Goal: Transaction & Acquisition: Book appointment/travel/reservation

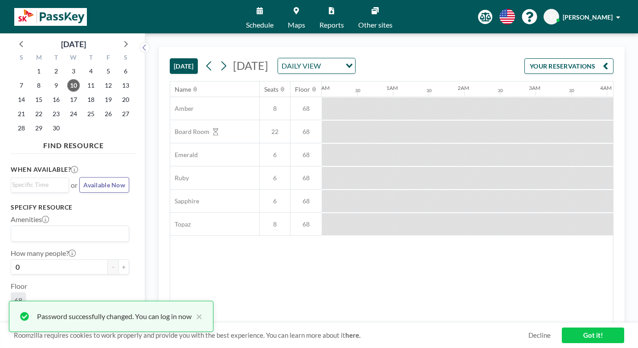
scroll to position [0, 521]
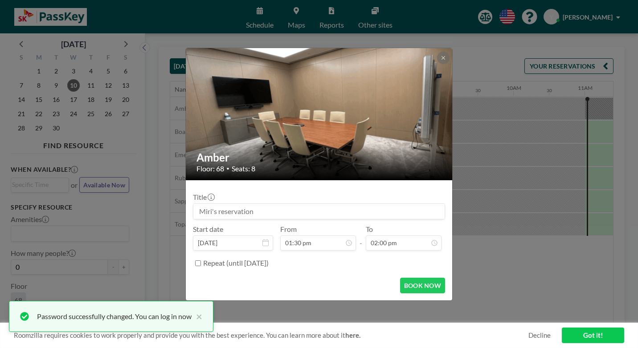
scroll to position [57, 0]
click at [441, 61] on icon at bounding box center [443, 57] width 5 height 5
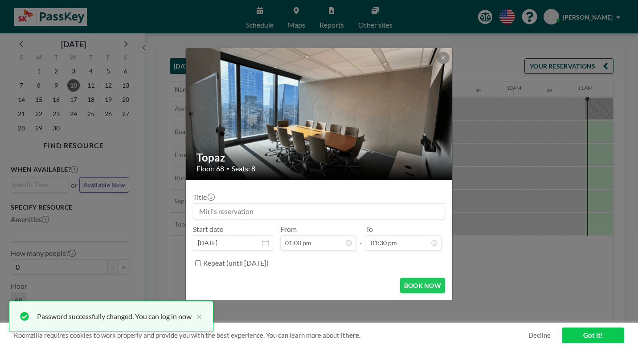
click at [499, 186] on div "Topaz Floor: 68 • Seats: 8 Title Start date [DATE] From 01:00 pm - To 01:30 pm …" at bounding box center [319, 174] width 638 height 348
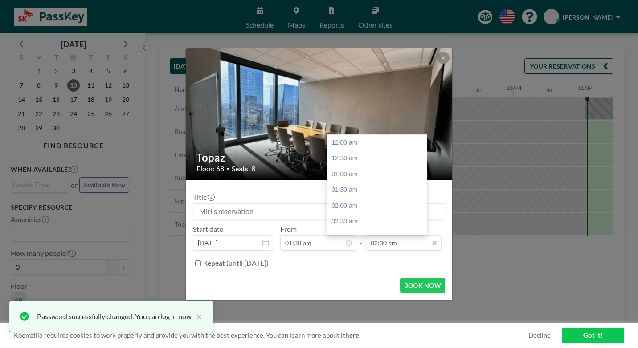
scroll to position [398, 0]
click at [397, 236] on input "02:00 pm" at bounding box center [404, 243] width 76 height 15
click at [362, 244] on div "04:00 pm" at bounding box center [379, 252] width 104 height 16
type input "04:00 pm"
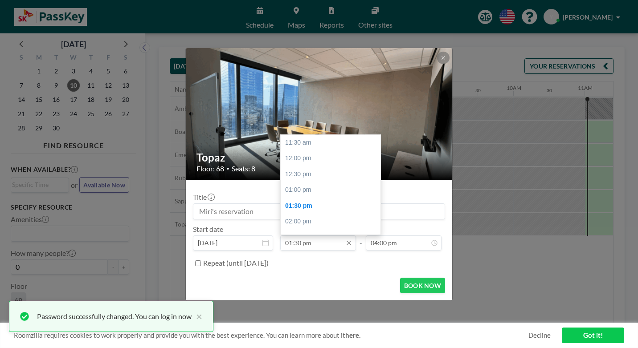
scroll to position [57, 0]
click at [305, 157] on div "02:00 pm" at bounding box center [333, 165] width 104 height 16
type input "02:00 pm"
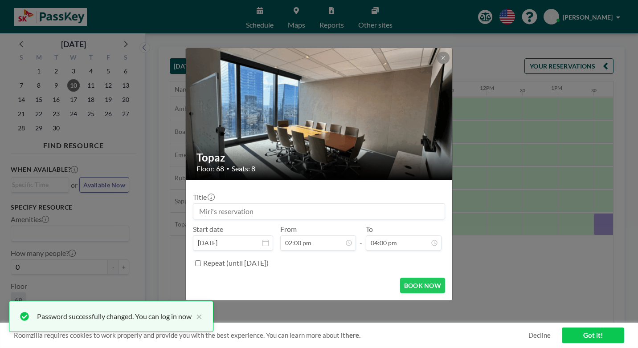
scroll to position [0, 782]
click at [407, 278] on button "BOOK NOW" at bounding box center [422, 286] width 45 height 16
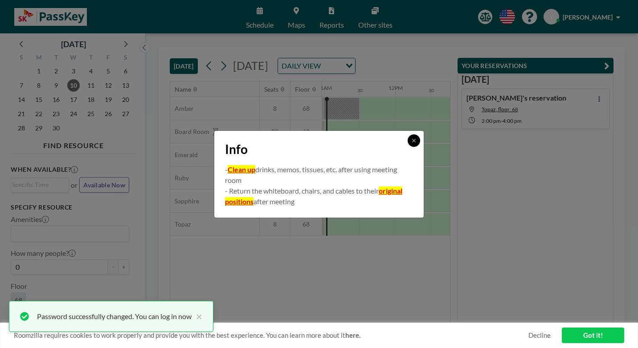
click at [411, 143] on icon at bounding box center [413, 140] width 5 height 5
